Goal: Task Accomplishment & Management: Use online tool/utility

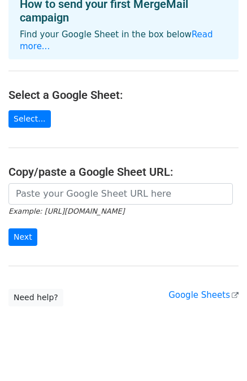
scroll to position [70, 0]
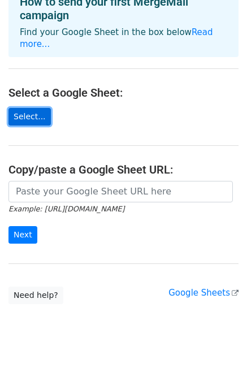
click at [21, 108] on link "Select..." at bounding box center [29, 117] width 42 height 18
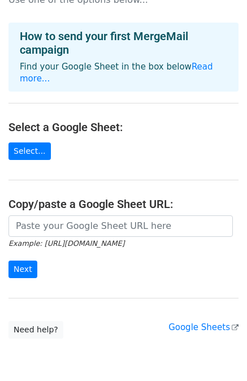
scroll to position [0, 0]
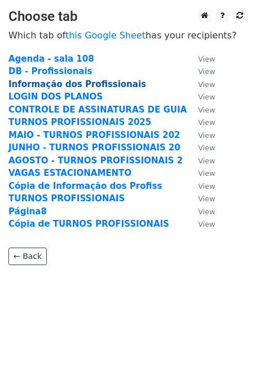
click at [53, 82] on strong "Informação dos Profissionais" at bounding box center [77, 84] width 138 height 10
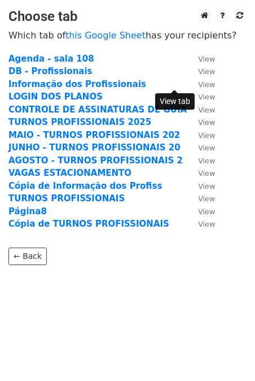
click at [198, 81] on small "View" at bounding box center [206, 84] width 17 height 8
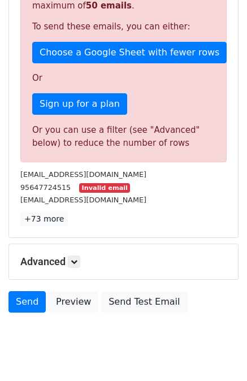
scroll to position [321, 0]
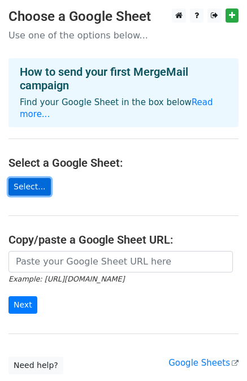
click at [21, 178] on link "Select..." at bounding box center [29, 187] width 42 height 18
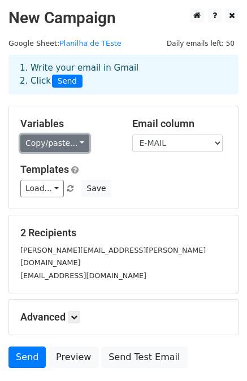
click at [54, 143] on link "Copy/paste..." at bounding box center [54, 143] width 69 height 18
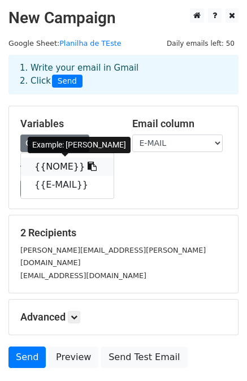
click at [56, 171] on link "{{NOME}}" at bounding box center [67, 167] width 93 height 18
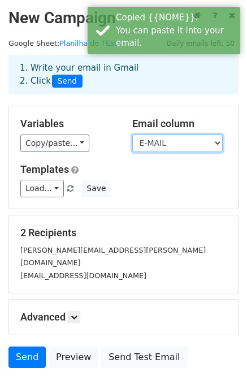
click at [155, 142] on select "NOME E-MAIL" at bounding box center [177, 143] width 90 height 18
click at [132, 134] on select "NOME E-MAIL" at bounding box center [177, 143] width 90 height 18
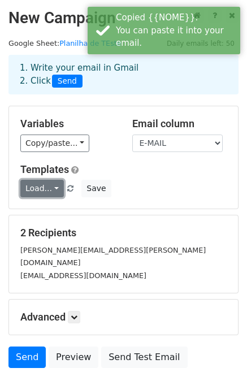
click at [27, 193] on link "Load..." at bounding box center [41, 189] width 43 height 18
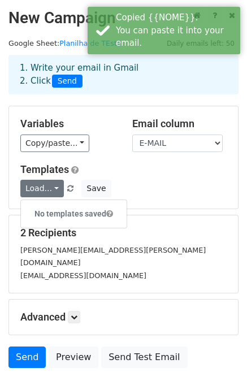
click at [167, 193] on div "Load... No templates saved Save" at bounding box center [123, 189] width 223 height 18
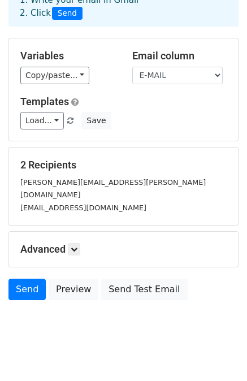
scroll to position [69, 0]
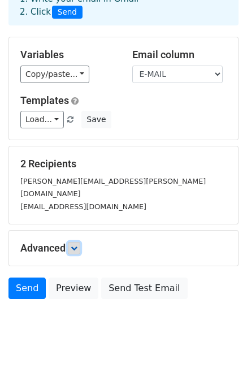
click at [77, 242] on link at bounding box center [74, 248] width 12 height 12
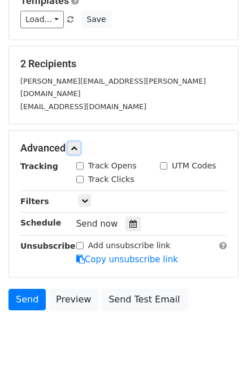
scroll to position [169, 0]
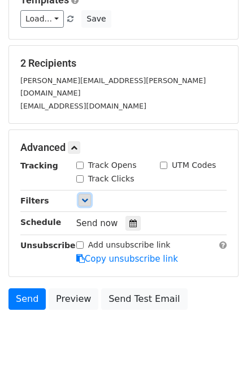
click at [86, 197] on icon at bounding box center [84, 200] width 7 height 7
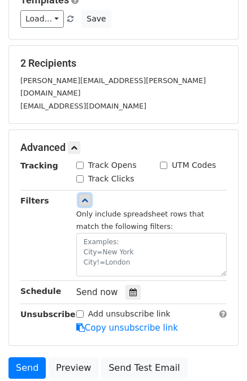
click at [85, 197] on icon at bounding box center [84, 200] width 7 height 7
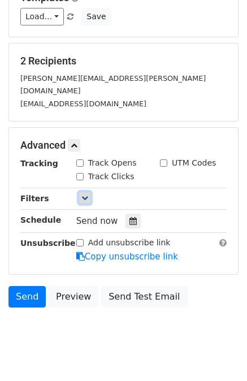
scroll to position [179, 0]
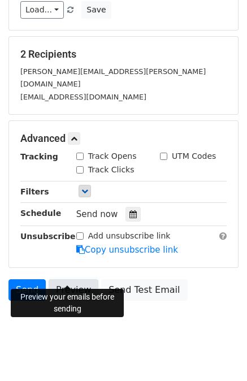
click at [65, 279] on link "Preview" at bounding box center [74, 289] width 50 height 21
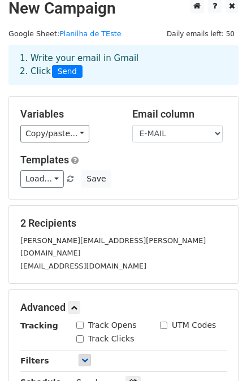
scroll to position [9, 0]
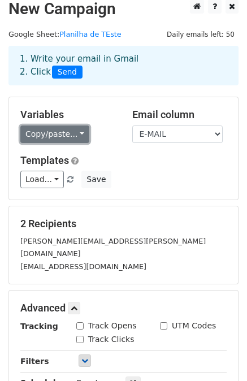
click at [74, 132] on link "Copy/paste..." at bounding box center [54, 134] width 69 height 18
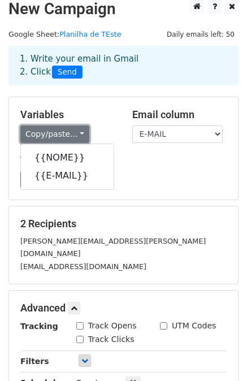
click at [74, 132] on link "Copy/paste..." at bounding box center [54, 134] width 69 height 18
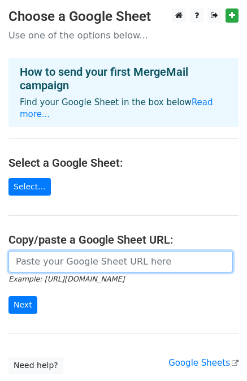
click at [71, 253] on input "url" at bounding box center [120, 261] width 224 height 21
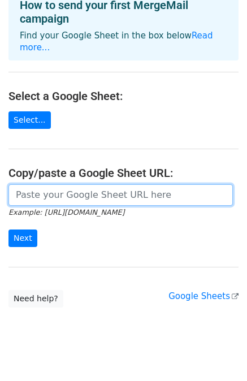
scroll to position [70, 0]
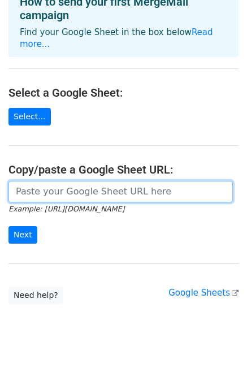
click at [49, 181] on input "url" at bounding box center [120, 191] width 224 height 21
